Goal: Use online tool/utility: Utilize a website feature to perform a specific function

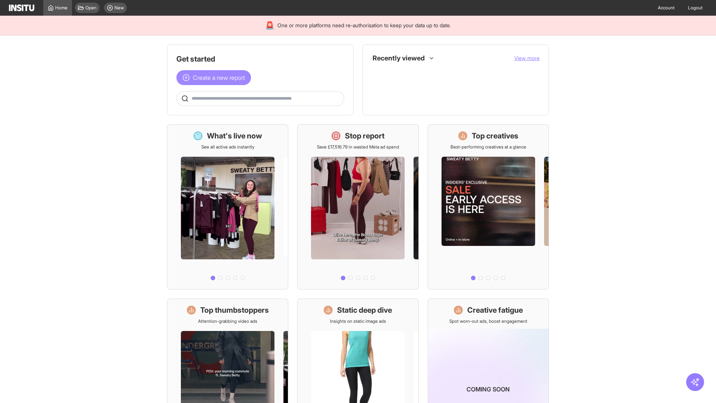
click at [216, 78] on span "Create a new report" at bounding box center [219, 77] width 52 height 9
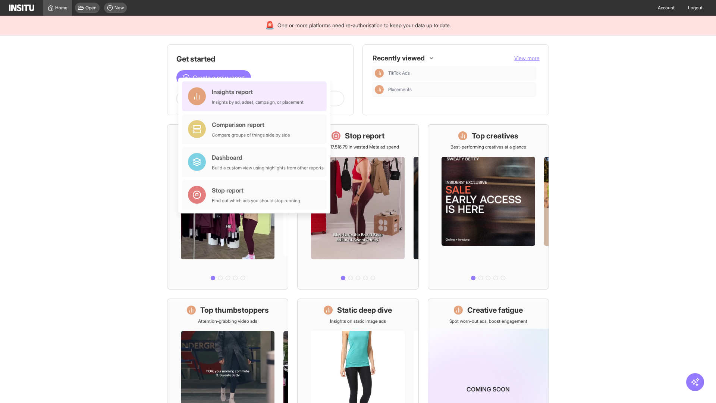
click at [256, 96] on div "Insights report Insights by ad, adset, campaign, or placement" at bounding box center [258, 96] width 92 height 18
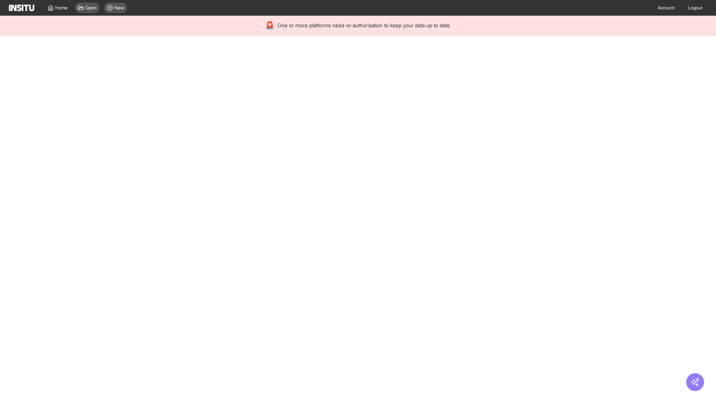
select select "**"
